Goal: Book appointment/travel/reservation

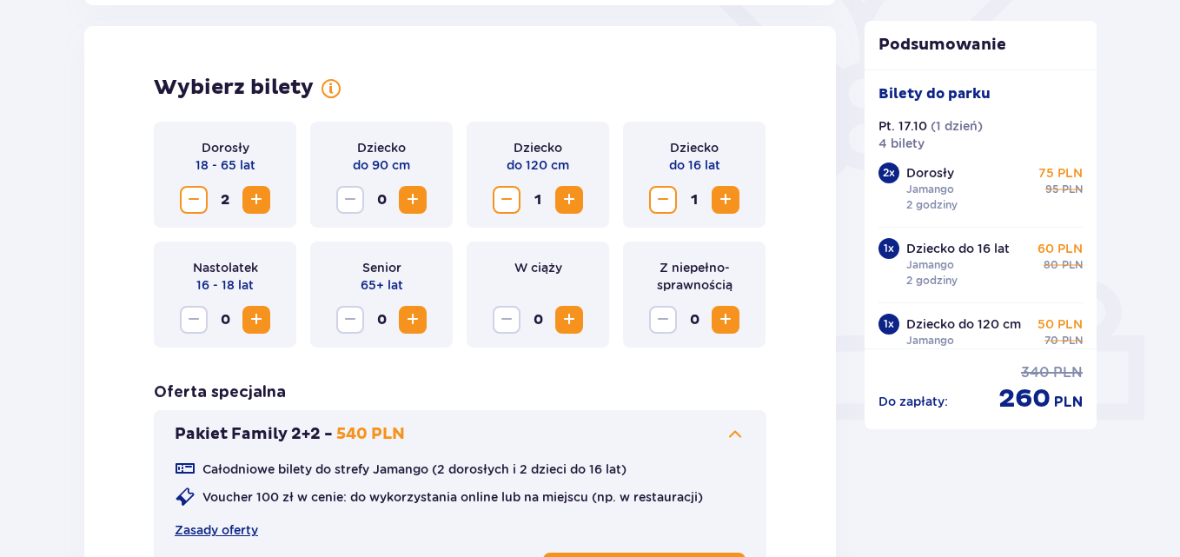
scroll to position [519, 0]
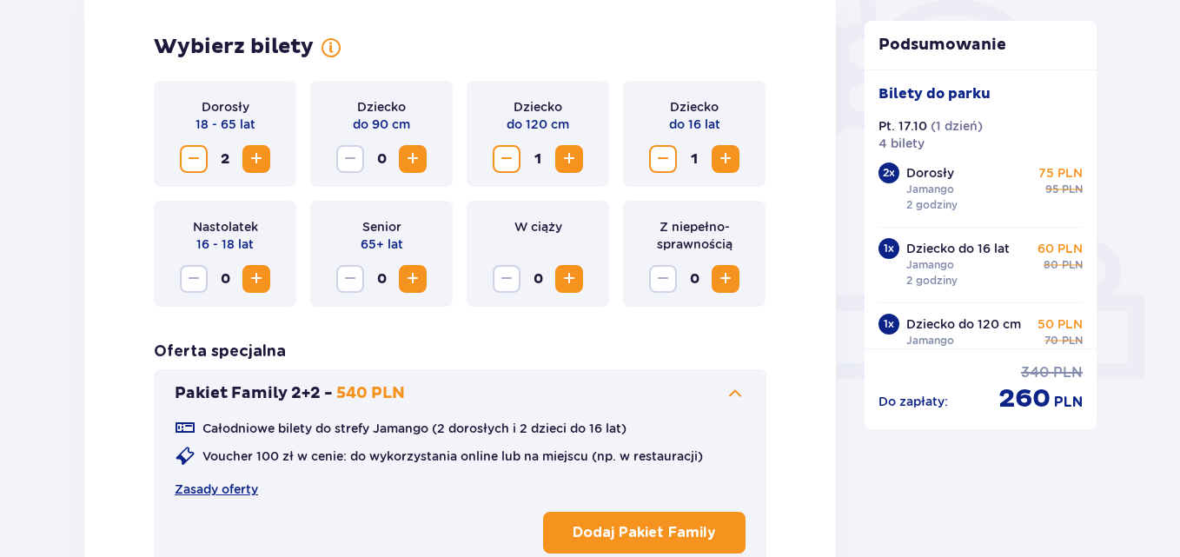
click at [196, 169] on span "Decrease" at bounding box center [193, 159] width 21 height 21
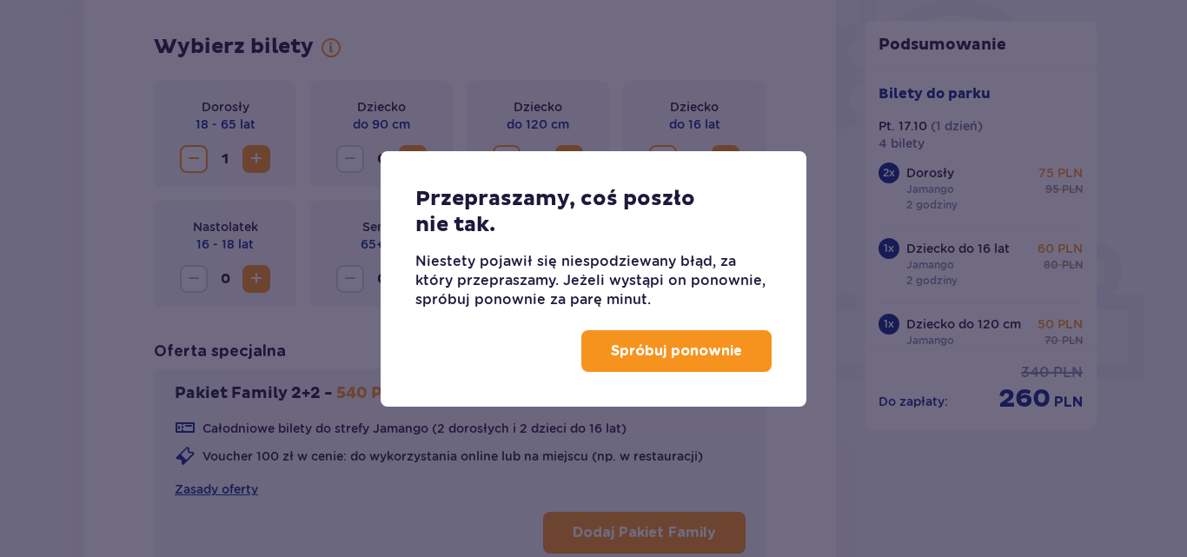
click at [563, 275] on p "Niestety pojawił się niespodziewany błąd, za który przepraszamy. Jeżeli wystąpi…" at bounding box center [593, 280] width 356 height 57
click at [632, 351] on p "Spróbuj ponownie" at bounding box center [676, 351] width 131 height 19
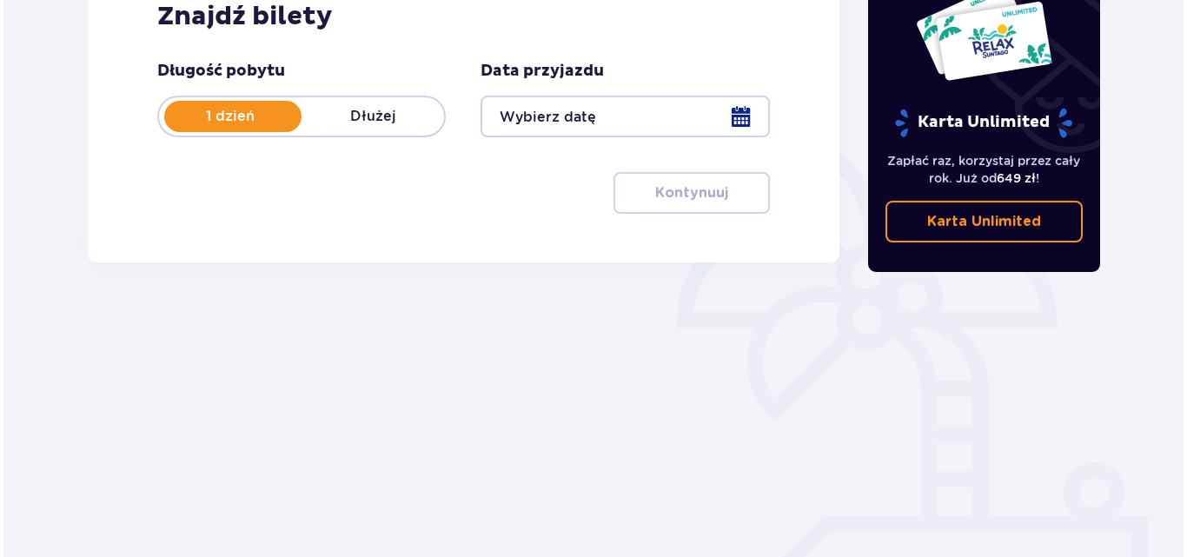
scroll to position [328, 0]
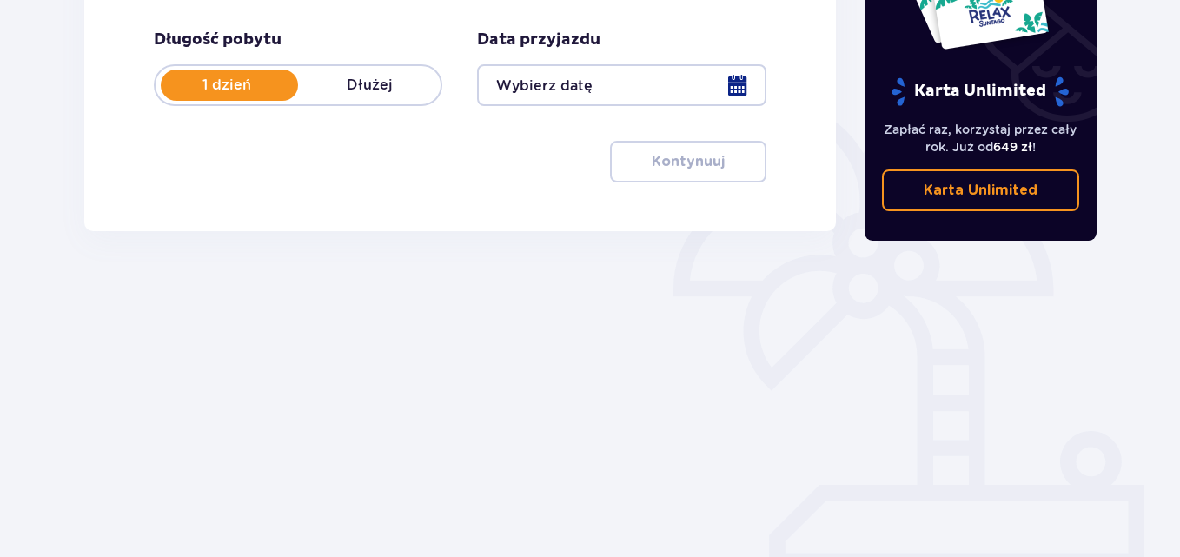
click at [720, 82] on div at bounding box center [621, 85] width 289 height 42
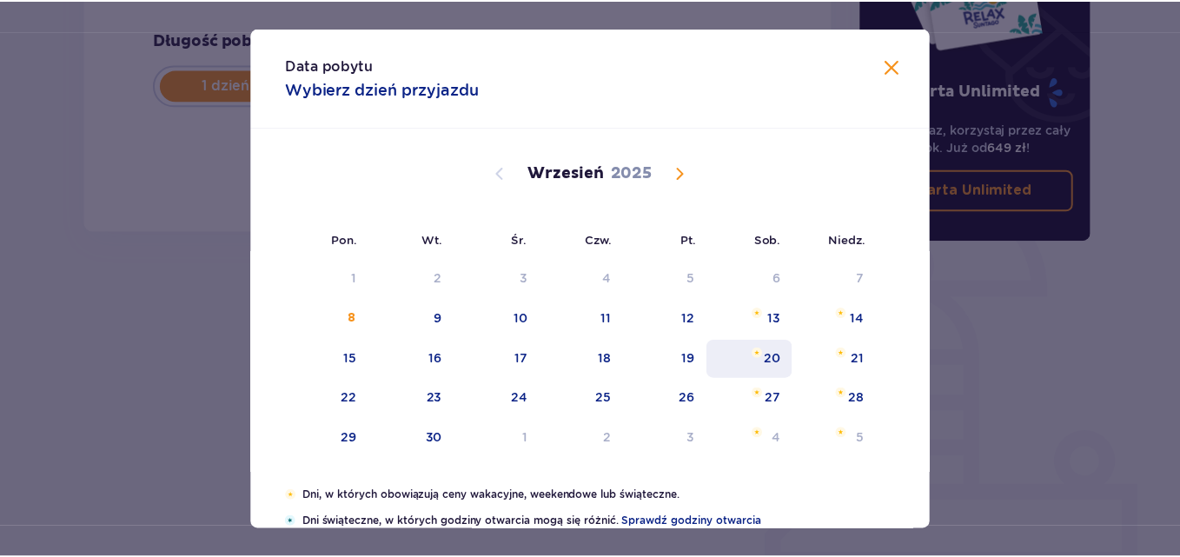
scroll to position [118, 0]
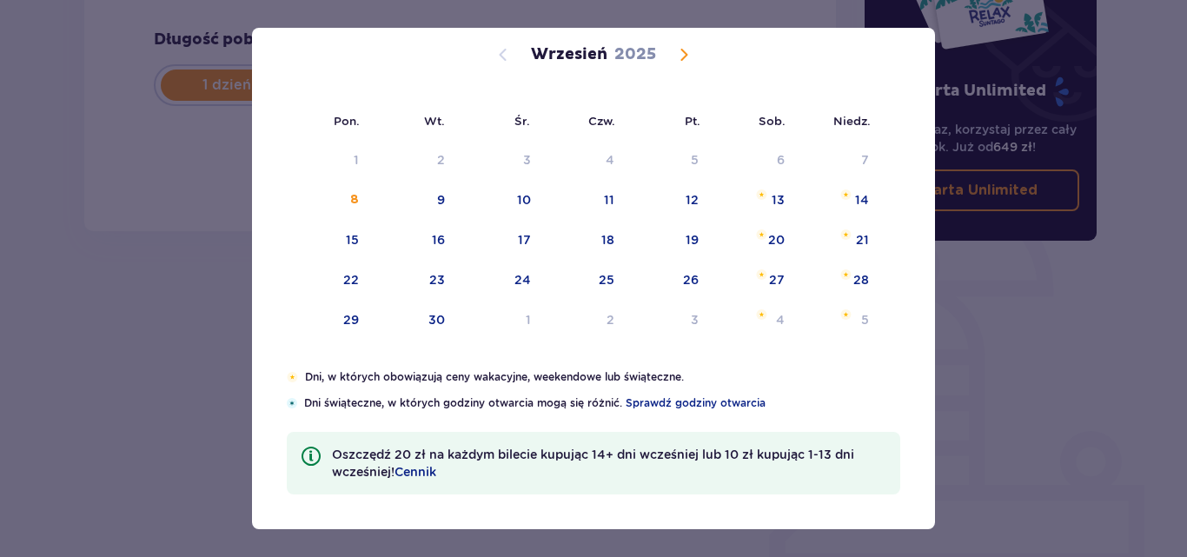
click at [680, 58] on span "Calendar" at bounding box center [683, 54] width 21 height 21
click at [686, 225] on div "17" at bounding box center [670, 241] width 86 height 38
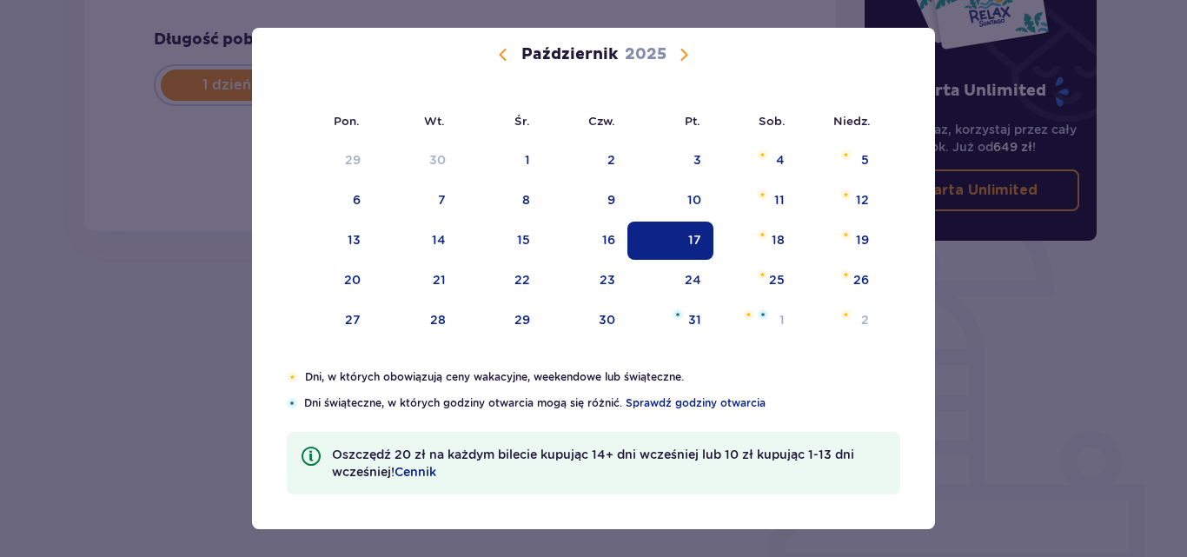
type input "[DATE]"
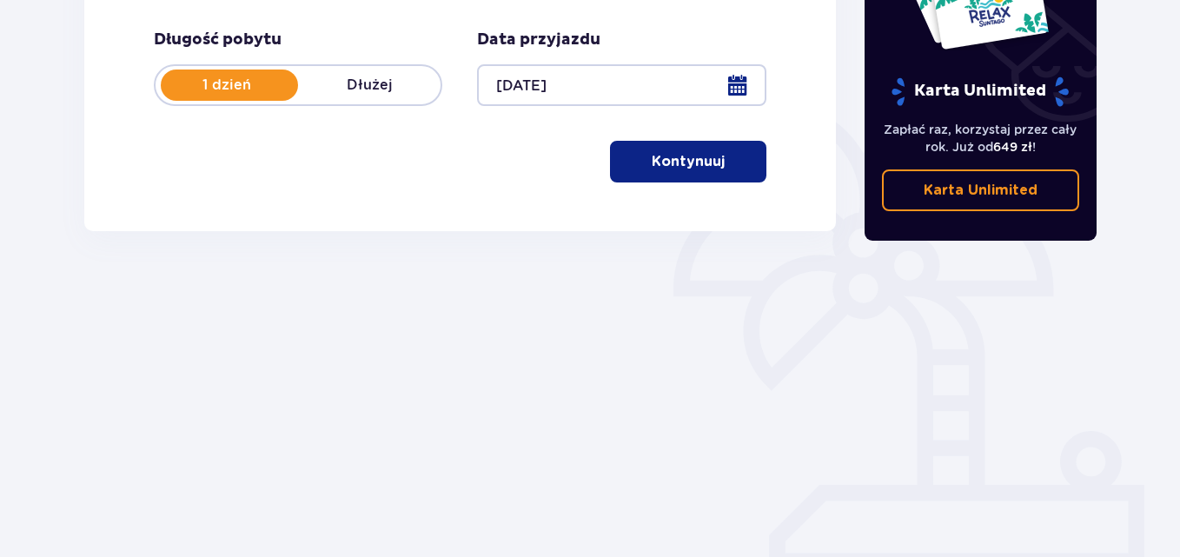
click at [652, 157] on p "Kontynuuj" at bounding box center [688, 161] width 73 height 19
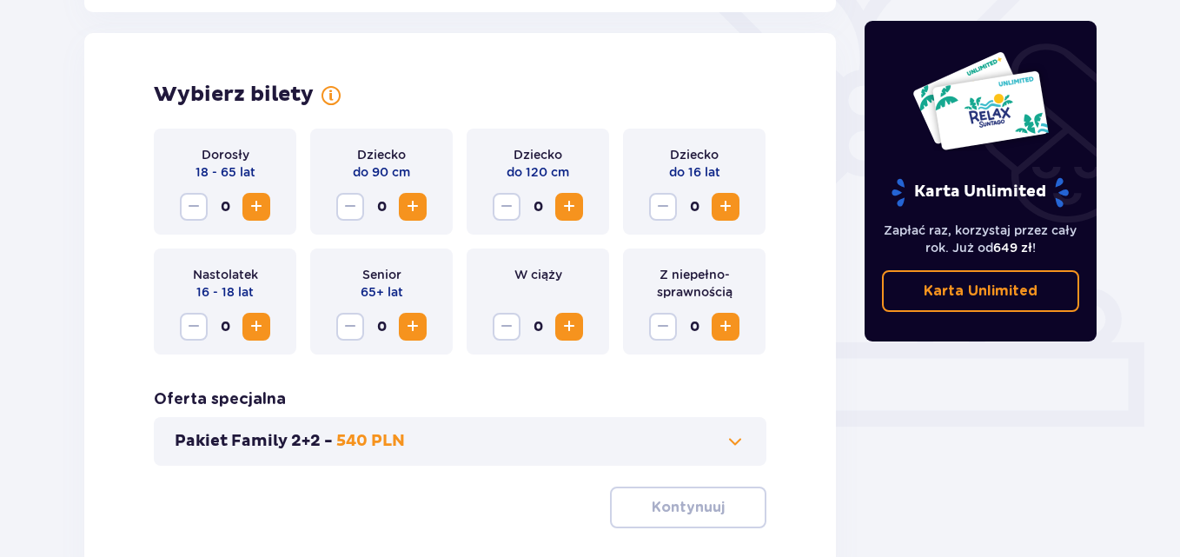
scroll to position [483, 0]
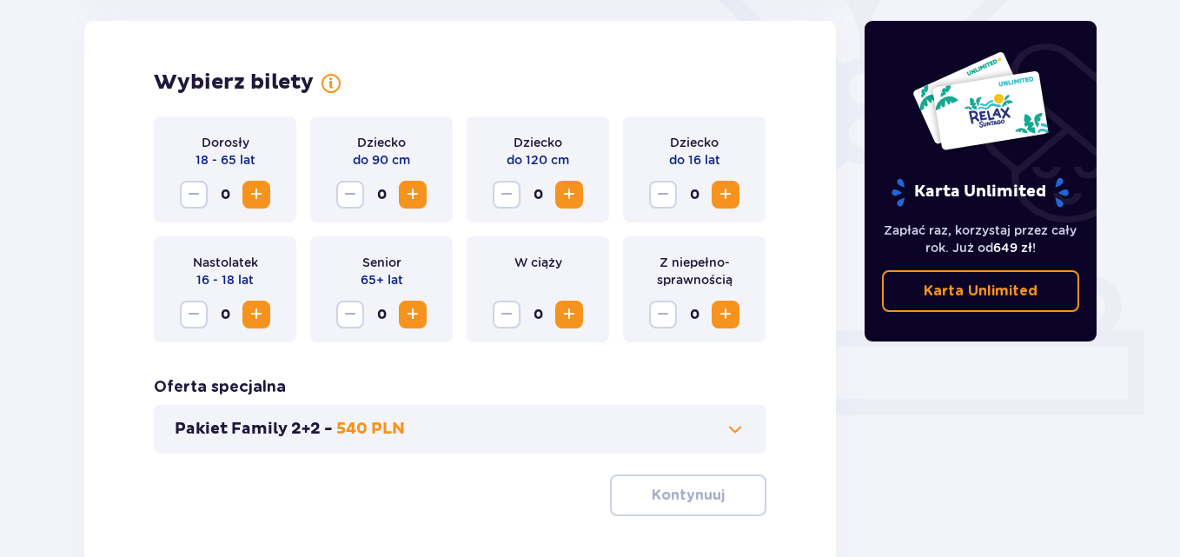
click at [567, 307] on span "Increase" at bounding box center [569, 314] width 21 height 21
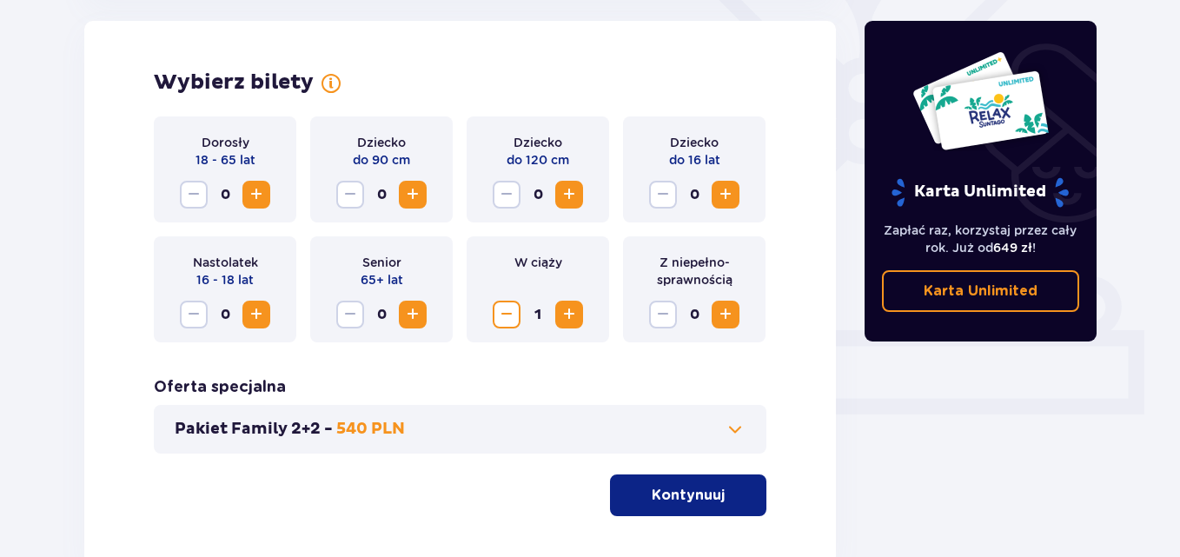
click at [263, 196] on span "Increase" at bounding box center [256, 194] width 21 height 21
click at [579, 196] on span "Increase" at bounding box center [569, 194] width 21 height 21
click at [730, 196] on span "Increase" at bounding box center [725, 194] width 21 height 21
click at [724, 494] on span "button" at bounding box center [728, 495] width 21 height 21
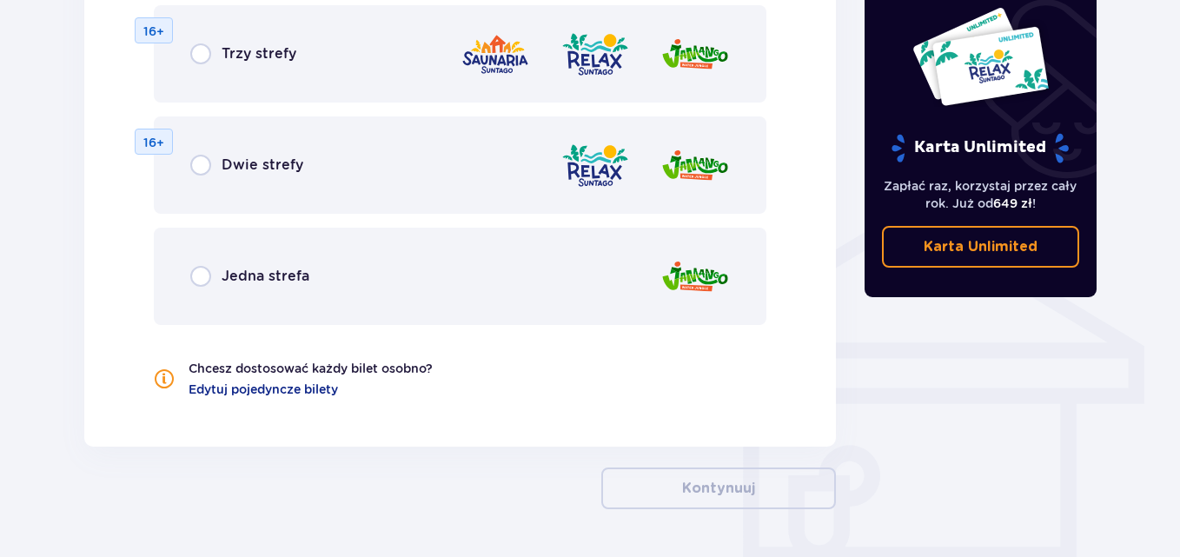
scroll to position [1263, 0]
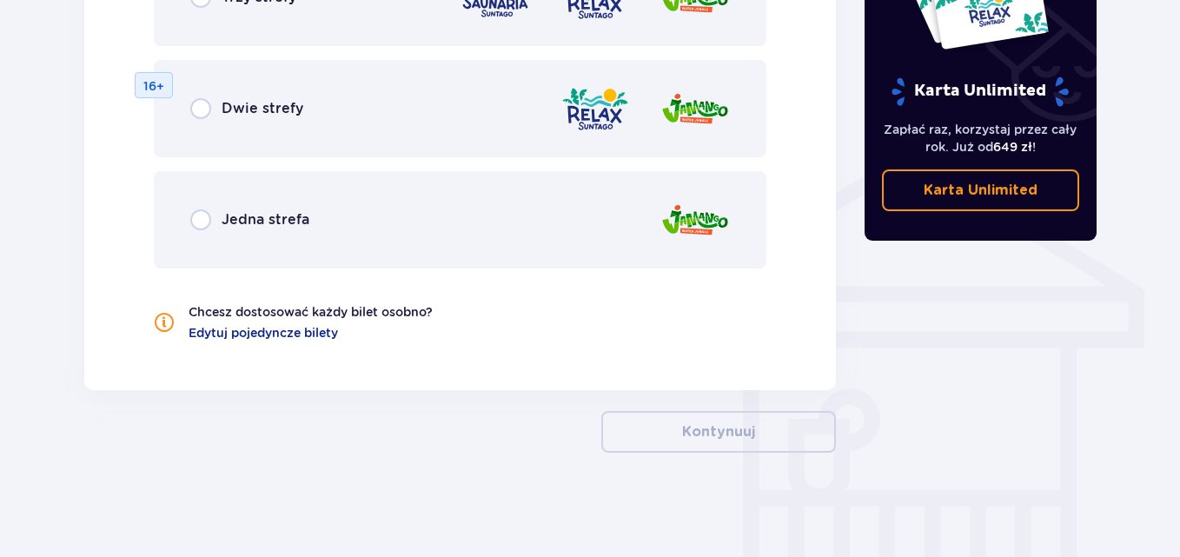
click at [212, 214] on div "Jedna strefa" at bounding box center [249, 219] width 119 height 21
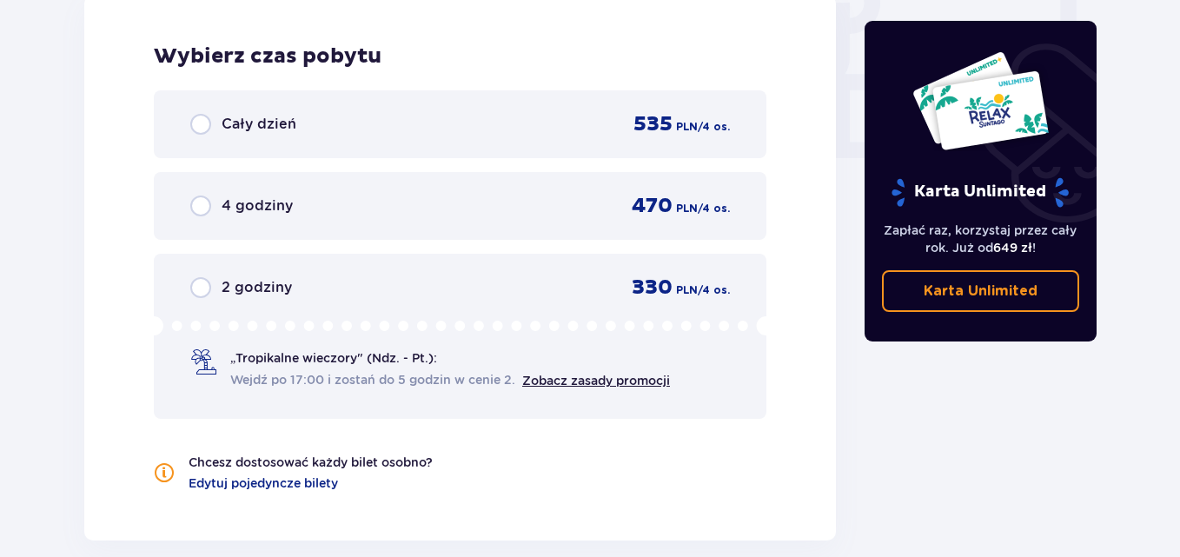
scroll to position [1719, 0]
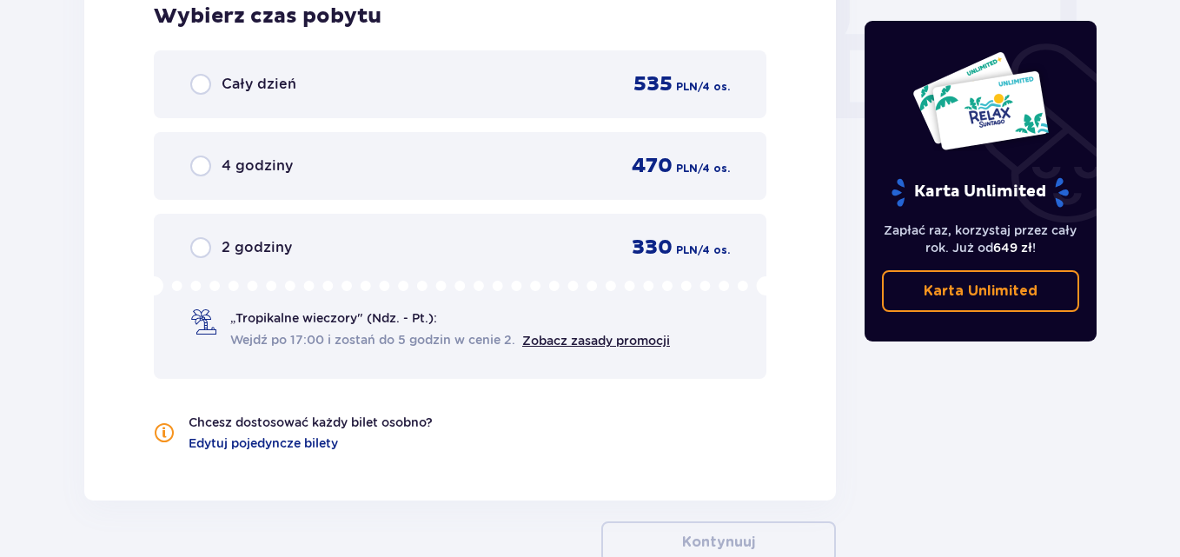
click at [249, 273] on div "2 godziny 330 PLN / 4 os. „Tropikalne wieczory" (Ndz. - Pt.): Wejdź po 17:00 i …" at bounding box center [460, 296] width 613 height 165
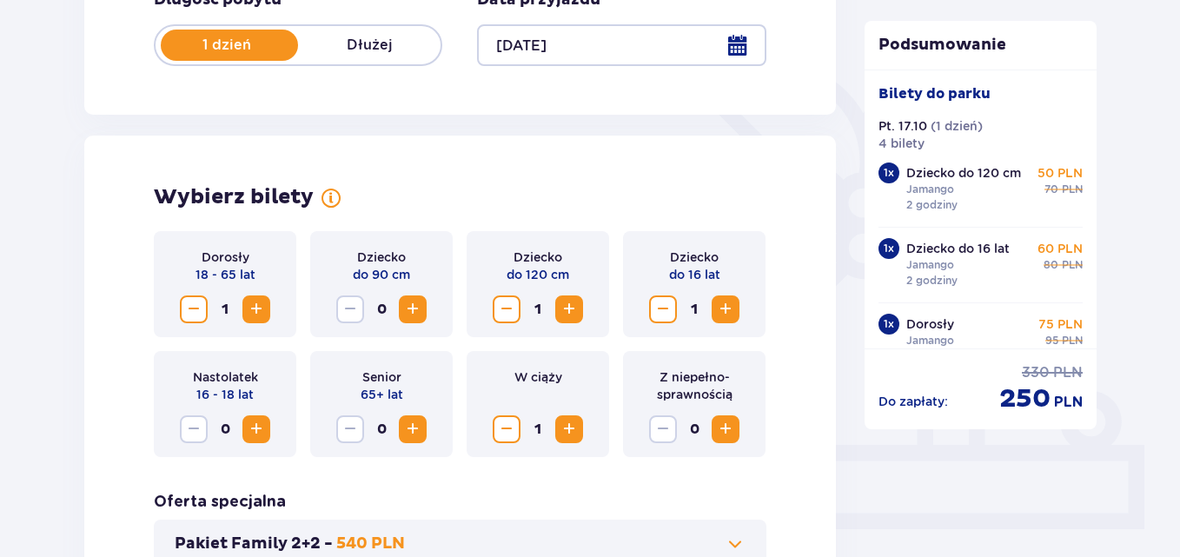
scroll to position [362, 0]
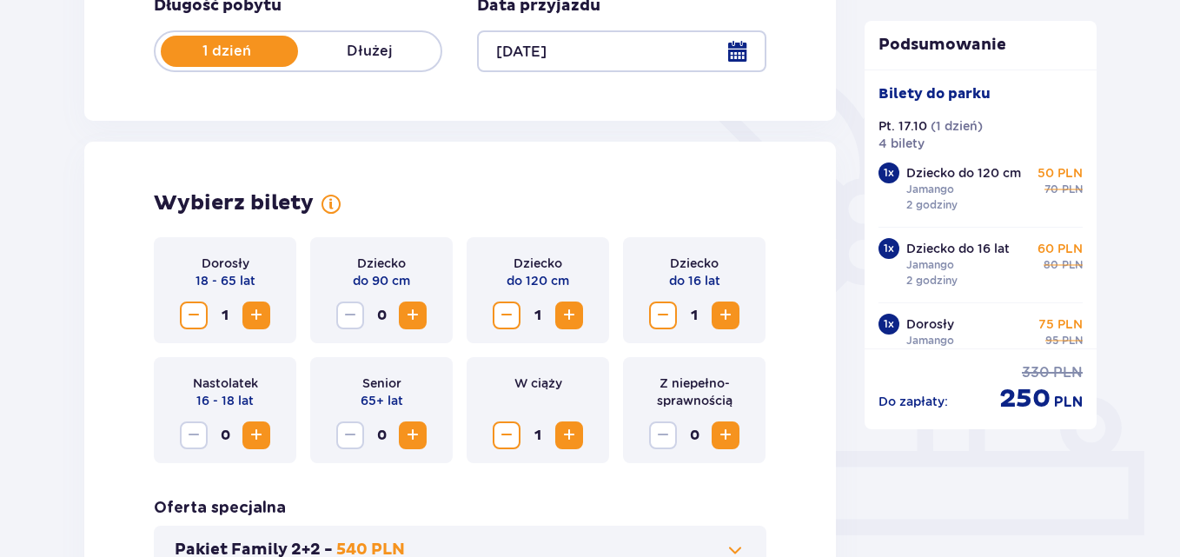
click at [500, 421] on button "Decrease" at bounding box center [507, 435] width 28 height 28
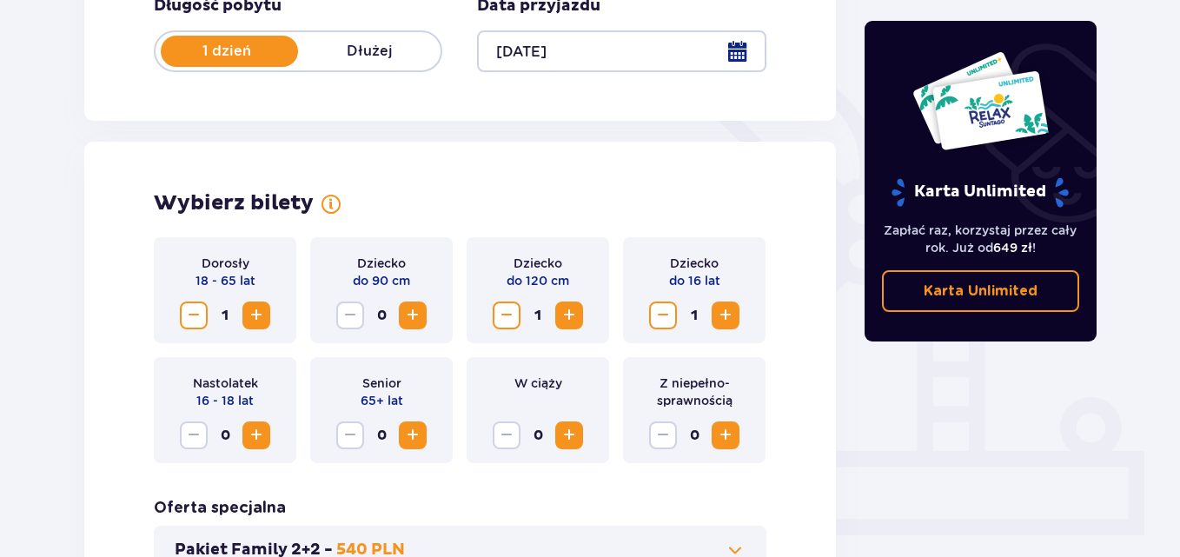
click at [257, 323] on span "Increase" at bounding box center [256, 315] width 21 height 21
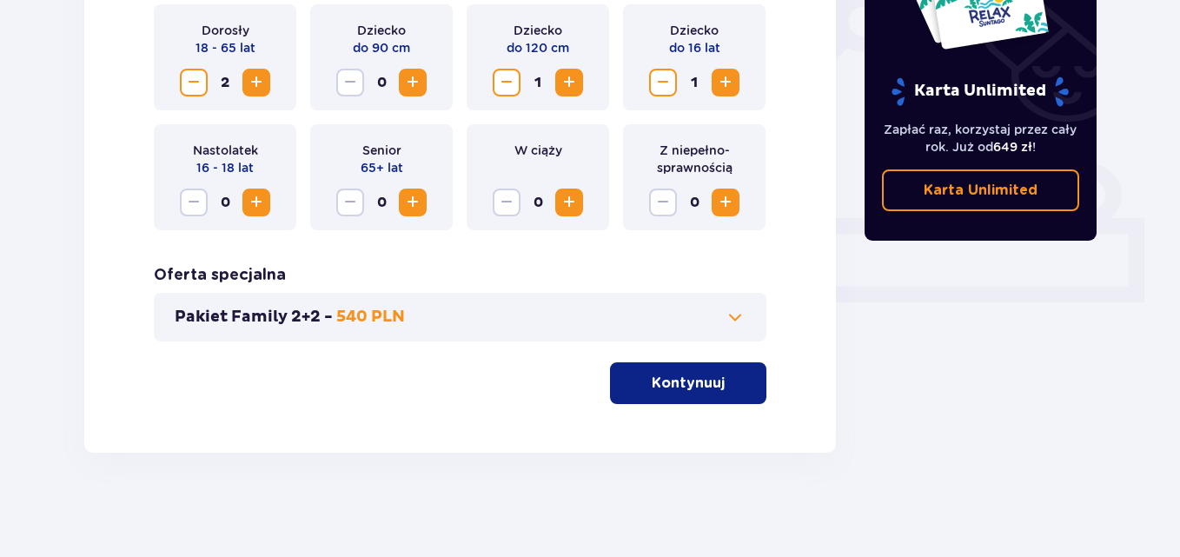
click at [679, 383] on p "Kontynuuj" at bounding box center [688, 383] width 73 height 19
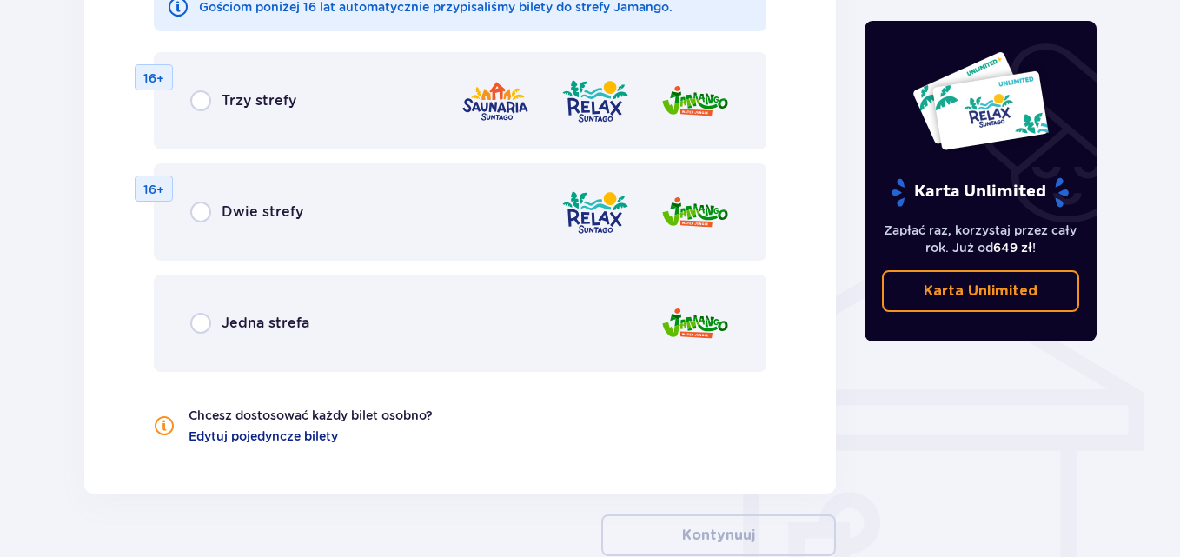
scroll to position [1225, 0]
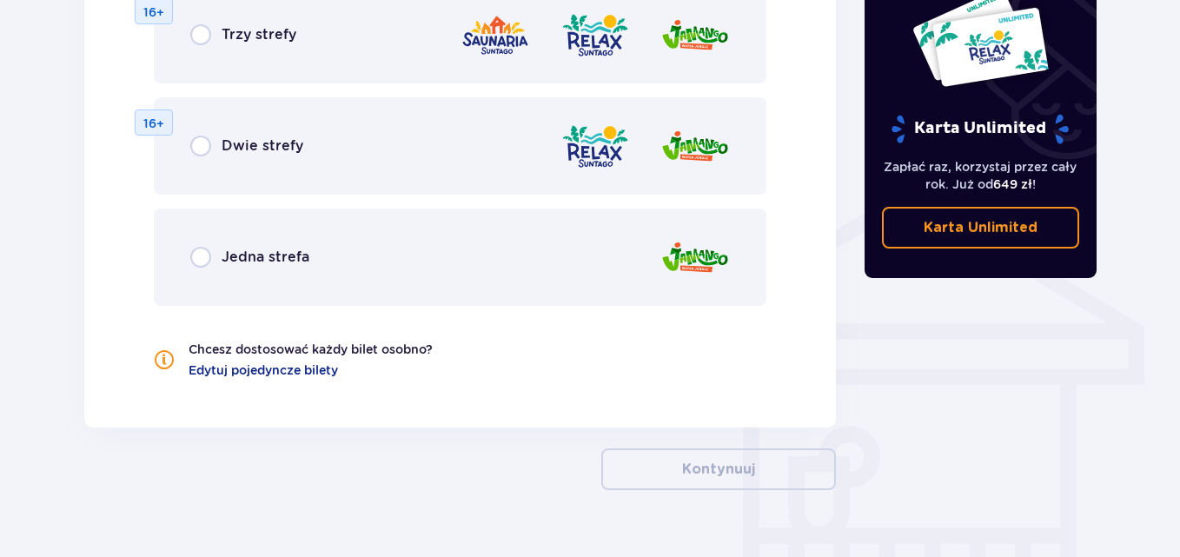
click at [226, 260] on p "Jedna strefa" at bounding box center [266, 257] width 88 height 19
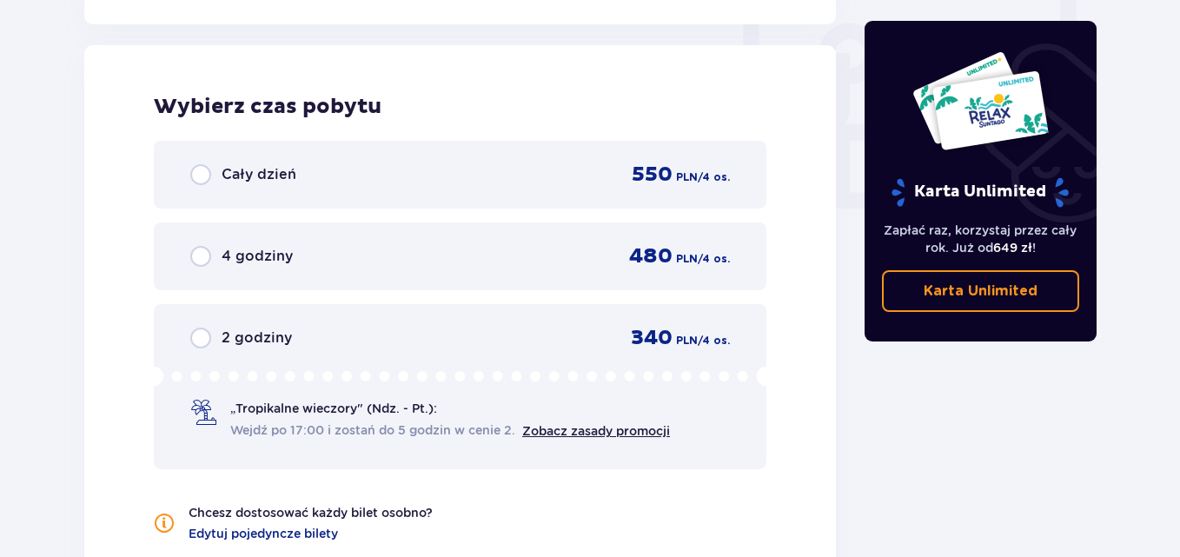
scroll to position [1632, 0]
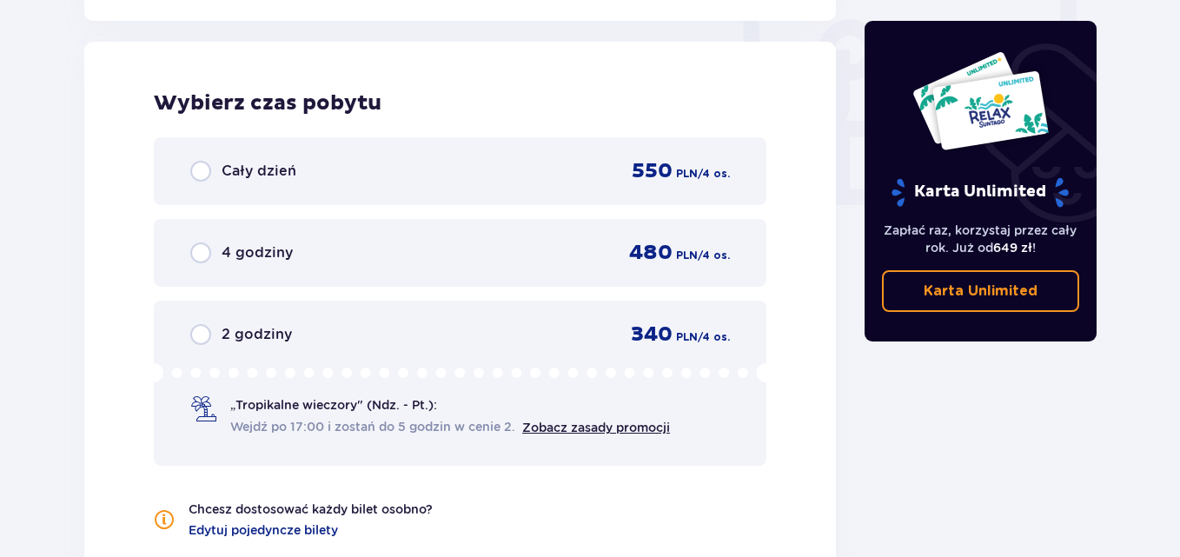
click at [216, 340] on div "2 godziny" at bounding box center [241, 334] width 102 height 21
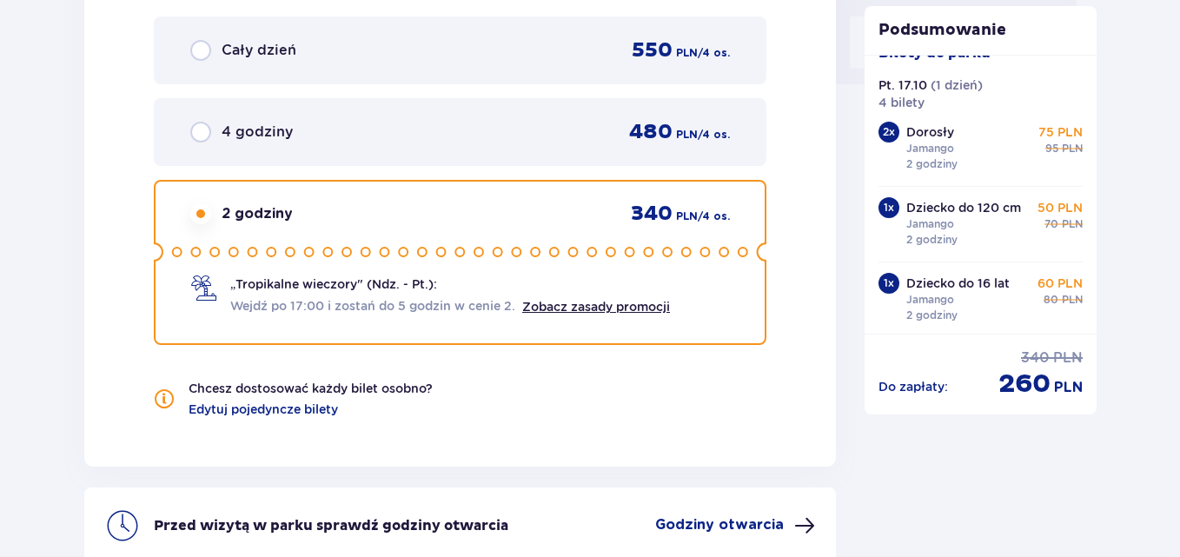
scroll to position [50, 0]
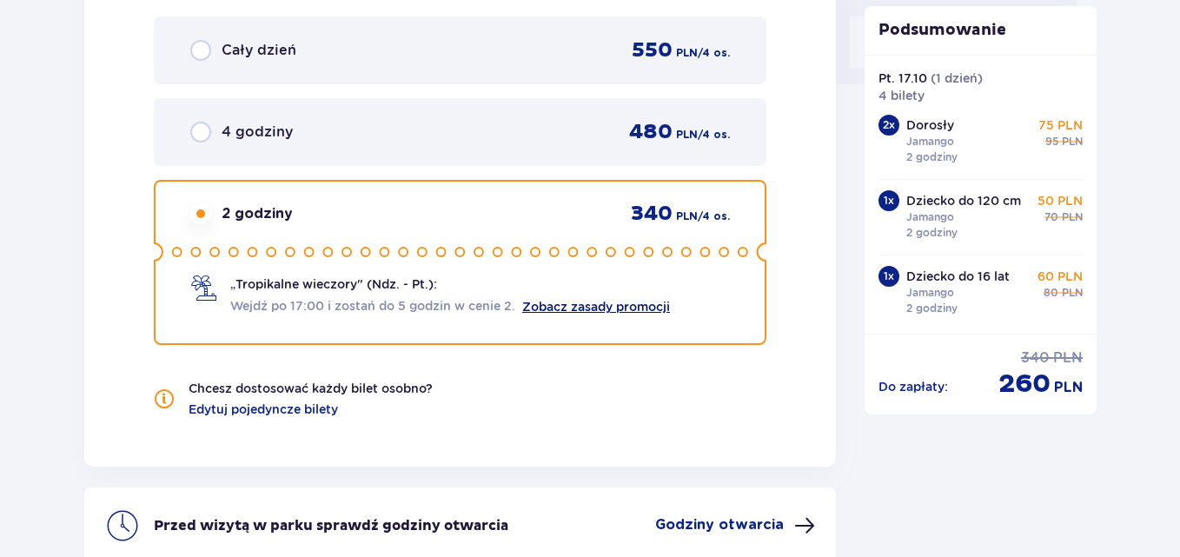
click at [623, 311] on link "Zobacz zasady promocji" at bounding box center [596, 307] width 148 height 14
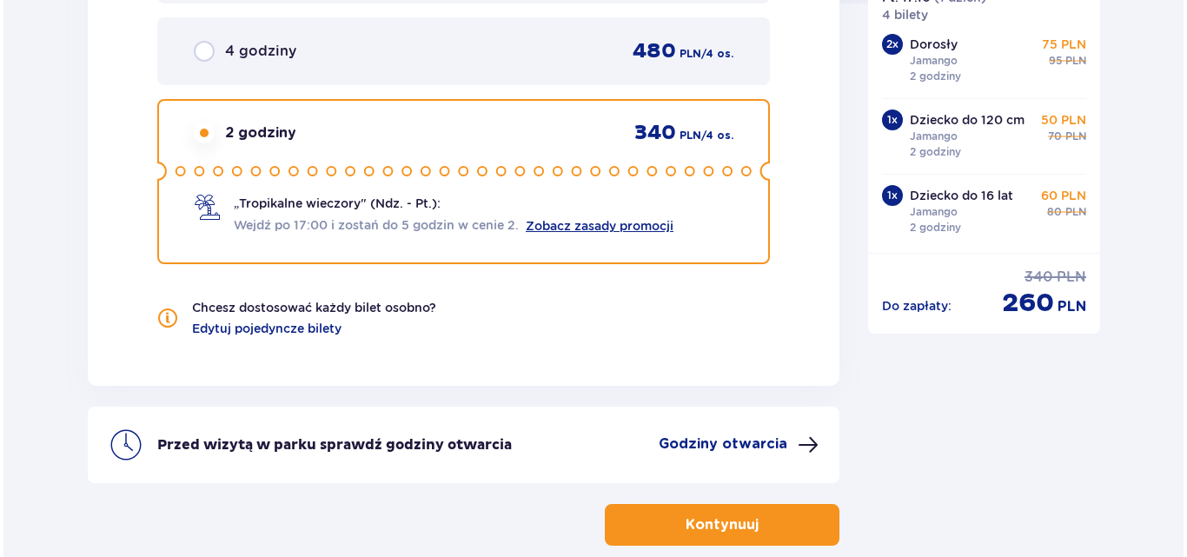
scroll to position [1927, 0]
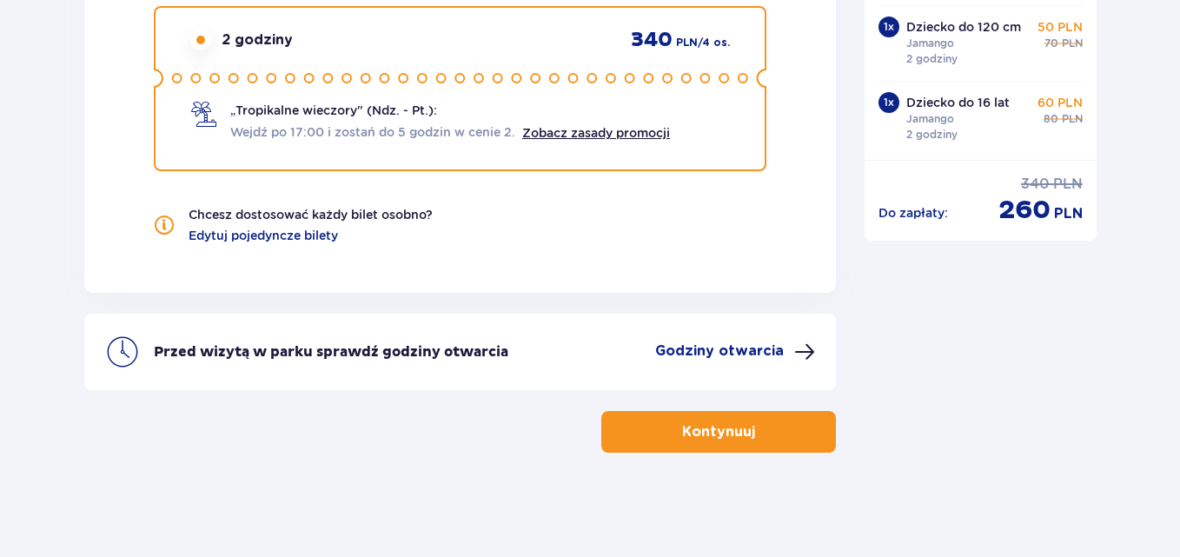
click at [715, 355] on p "Godziny otwarcia" at bounding box center [719, 351] width 129 height 19
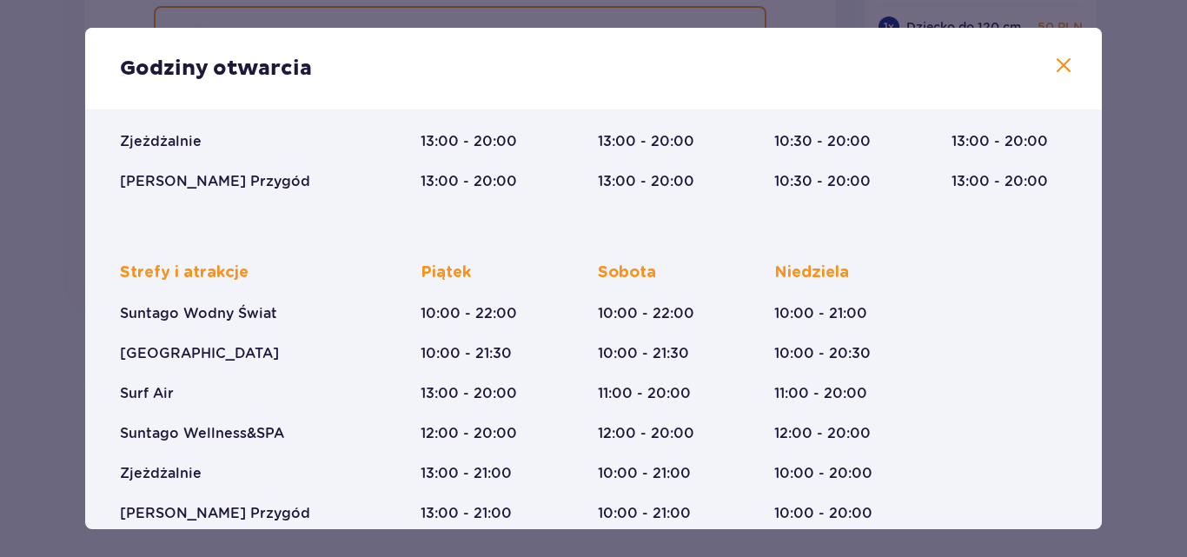
scroll to position [345, 0]
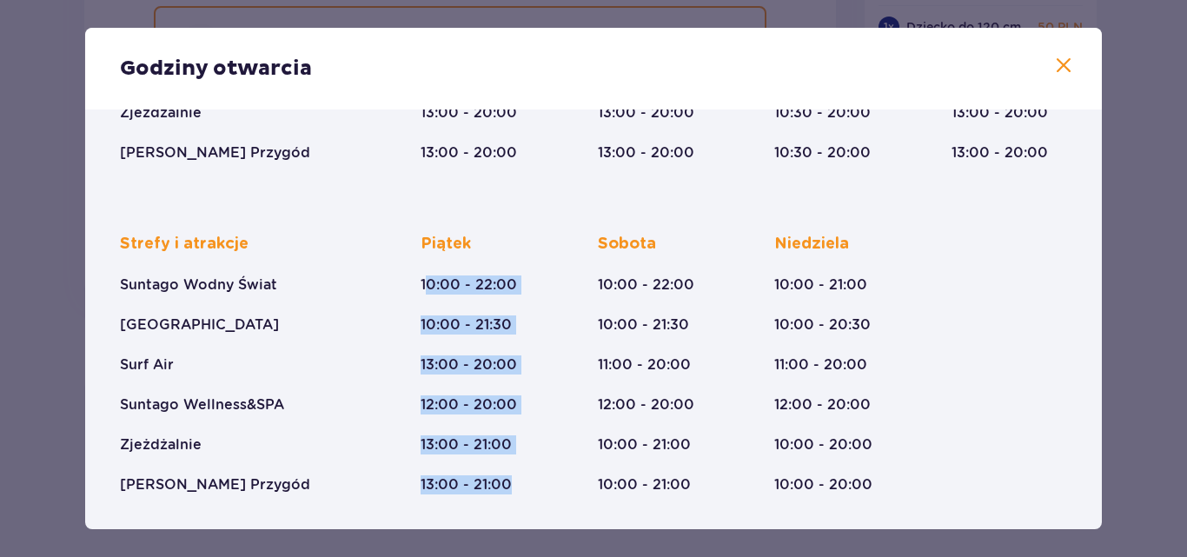
drag, startPoint x: 425, startPoint y: 293, endPoint x: 532, endPoint y: 489, distance: 223.6
click at [532, 489] on div "[DATE] 10:00 - 22:00 10:00 - 21:30 13:00 - 20:00 12:00 - 20:00 13:00 - 21:00 13…" at bounding box center [479, 364] width 116 height 261
click at [516, 384] on div "[DATE] 10:00 - 22:00 10:00 - 21:30 13:00 - 20:00 12:00 - 20:00 13:00 - 21:00 13…" at bounding box center [479, 364] width 116 height 261
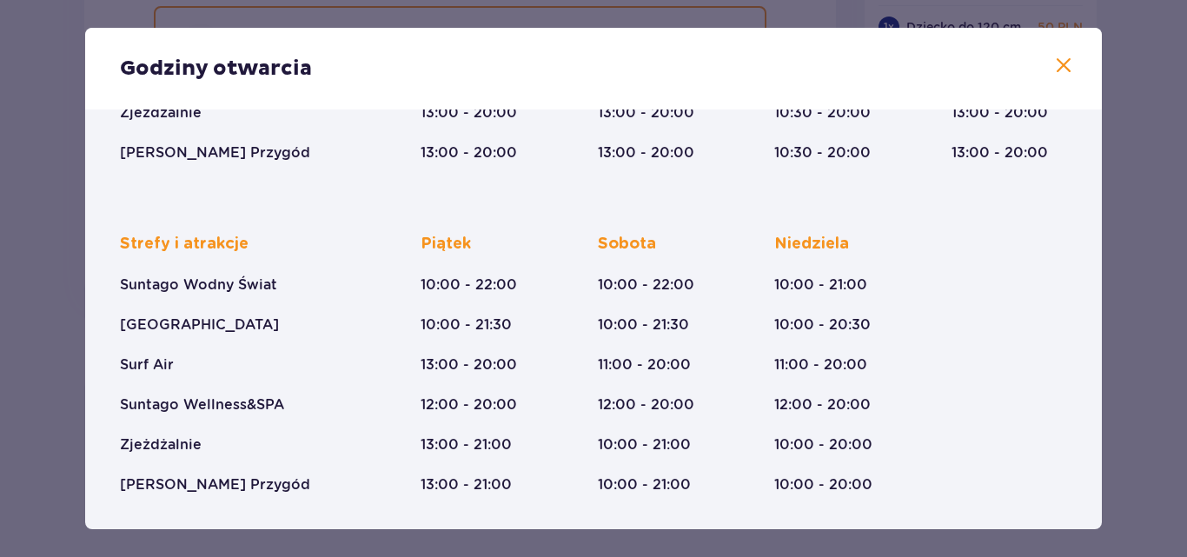
click at [1059, 62] on span at bounding box center [1063, 66] width 21 height 21
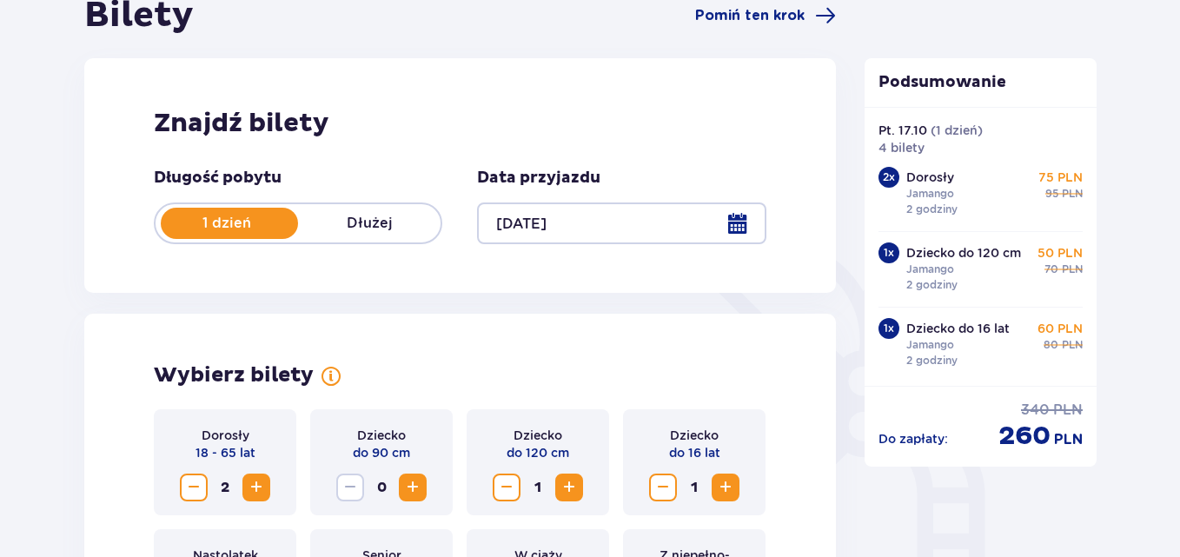
scroll to position [189, 0]
